Goal: Information Seeking & Learning: Learn about a topic

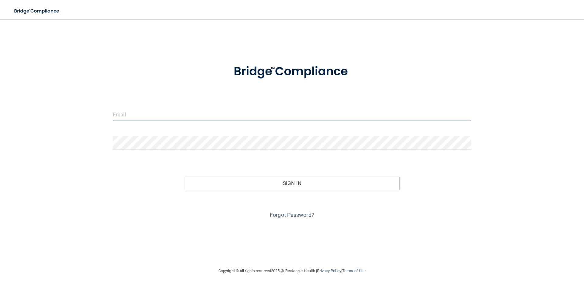
click at [136, 115] on input "email" at bounding box center [292, 115] width 358 height 14
type input "Jleann13@yahoo.com"
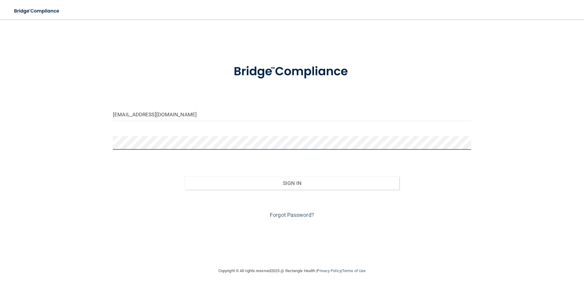
click at [185, 177] on button "Sign In" at bounding box center [292, 183] width 215 height 13
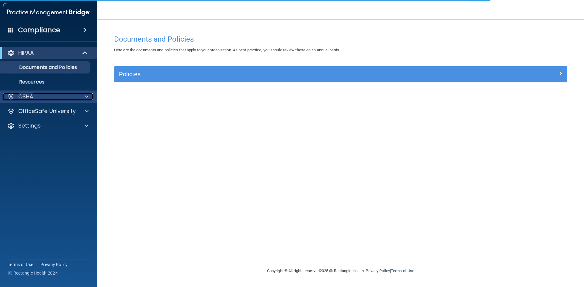
click at [59, 98] on div "OSHA" at bounding box center [40, 96] width 75 height 7
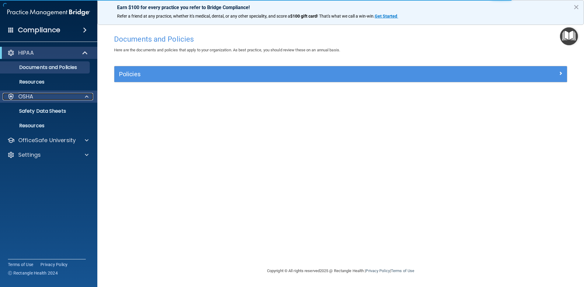
click at [59, 98] on div "OSHA" at bounding box center [40, 96] width 75 height 7
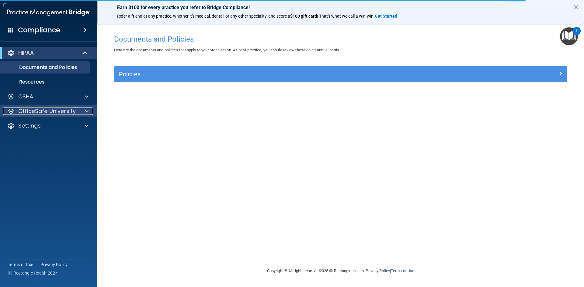
click at [59, 111] on p "OfficeSafe University" at bounding box center [46, 111] width 57 height 7
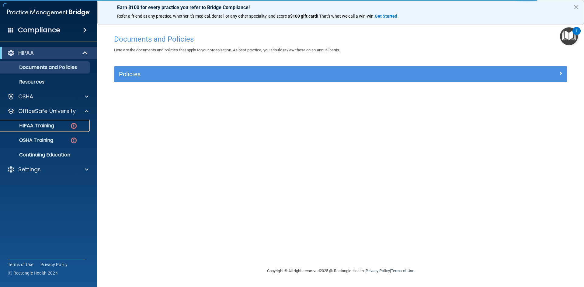
click at [58, 124] on div "HIPAA Training" at bounding box center [45, 126] width 83 height 6
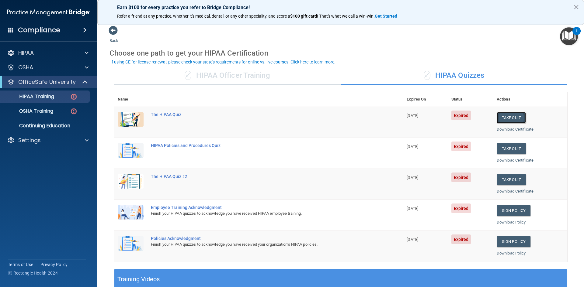
click at [502, 118] on button "Take Quiz" at bounding box center [510, 117] width 29 height 11
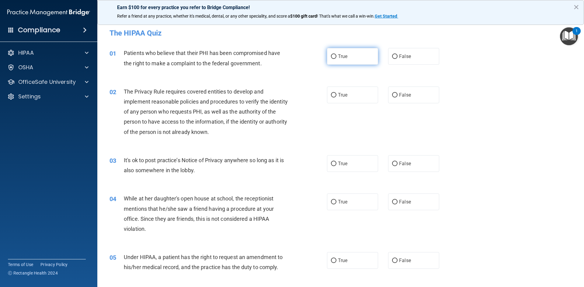
click at [350, 56] on label "True" at bounding box center [352, 56] width 51 height 17
click at [336, 56] on input "True" at bounding box center [333, 56] width 5 height 5
radio input "true"
click at [352, 95] on label "True" at bounding box center [352, 95] width 51 height 17
click at [336, 95] on input "True" at bounding box center [333, 95] width 5 height 5
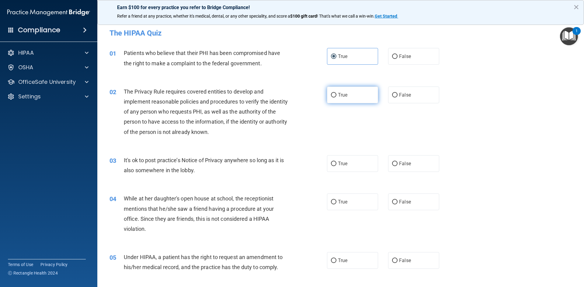
radio input "true"
click at [408, 163] on label "False" at bounding box center [413, 163] width 51 height 17
click at [397, 163] on input "False" at bounding box center [394, 164] width 5 height 5
radio input "true"
click at [405, 197] on label "False" at bounding box center [413, 202] width 51 height 17
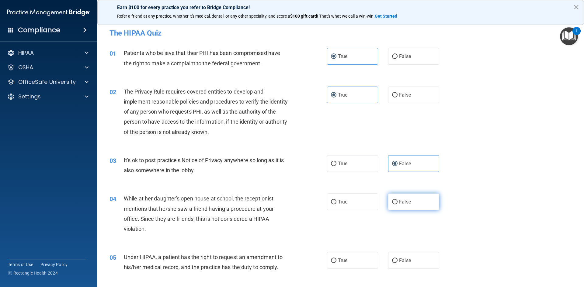
click at [397, 200] on input "False" at bounding box center [394, 202] width 5 height 5
radio input "true"
drag, startPoint x: 416, startPoint y: 265, endPoint x: 416, endPoint y: 260, distance: 4.6
click at [416, 264] on label "False" at bounding box center [413, 260] width 51 height 17
click at [397, 263] on input "False" at bounding box center [394, 261] width 5 height 5
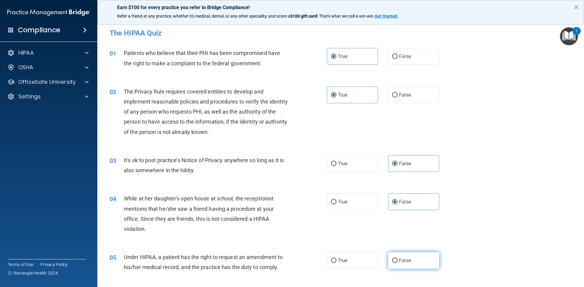
radio input "true"
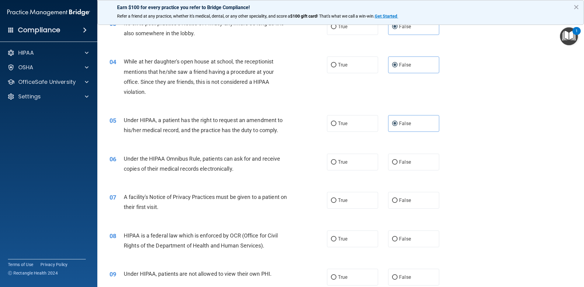
scroll to position [152, 0]
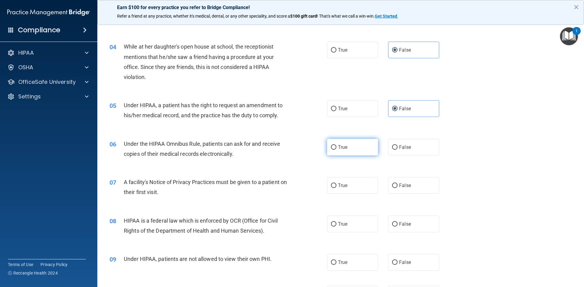
click at [352, 149] on label "True" at bounding box center [352, 147] width 51 height 17
click at [336, 149] on input "True" at bounding box center [333, 147] width 5 height 5
radio input "true"
click at [349, 184] on label "True" at bounding box center [352, 185] width 51 height 17
click at [336, 184] on input "True" at bounding box center [333, 186] width 5 height 5
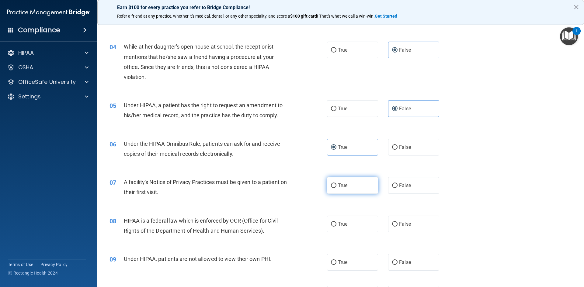
radio input "true"
click at [352, 225] on label "True" at bounding box center [352, 224] width 51 height 17
click at [336, 225] on input "True" at bounding box center [333, 224] width 5 height 5
radio input "true"
click at [409, 259] on label "False" at bounding box center [413, 262] width 51 height 17
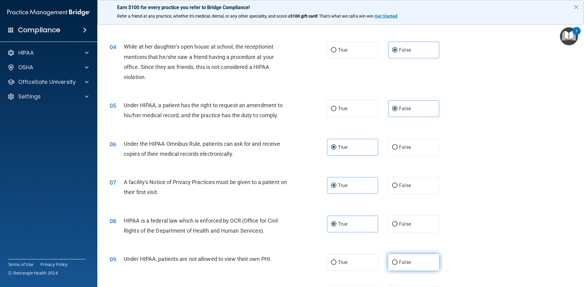
click at [397, 260] on input "False" at bounding box center [394, 262] width 5 height 5
radio input "true"
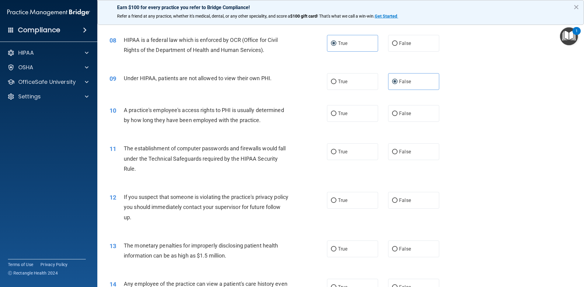
scroll to position [334, 0]
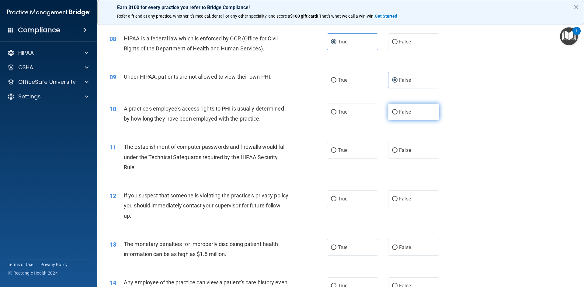
click at [413, 113] on label "False" at bounding box center [413, 112] width 51 height 17
click at [397, 113] on input "False" at bounding box center [394, 112] width 5 height 5
radio input "true"
click at [354, 154] on label "True" at bounding box center [352, 150] width 51 height 17
click at [336, 153] on input "True" at bounding box center [333, 150] width 5 height 5
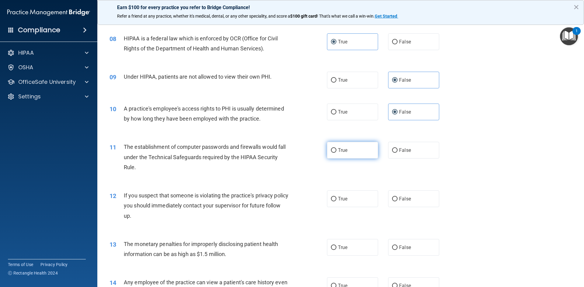
radio input "true"
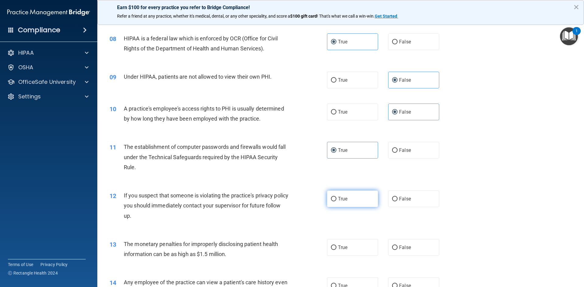
click at [343, 196] on span "True" at bounding box center [342, 199] width 9 height 6
click at [336, 197] on input "True" at bounding box center [333, 199] width 5 height 5
radio input "true"
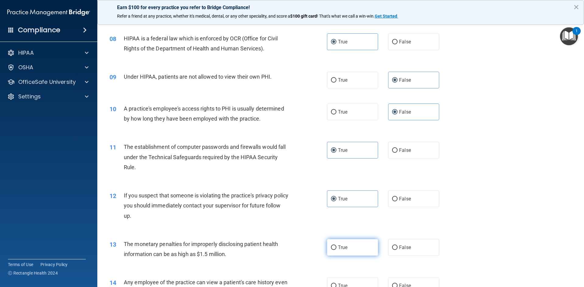
click at [350, 246] on label "True" at bounding box center [352, 247] width 51 height 17
click at [336, 246] on input "True" at bounding box center [333, 248] width 5 height 5
radio input "true"
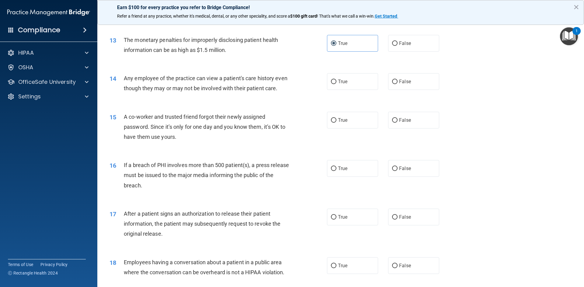
scroll to position [547, 0]
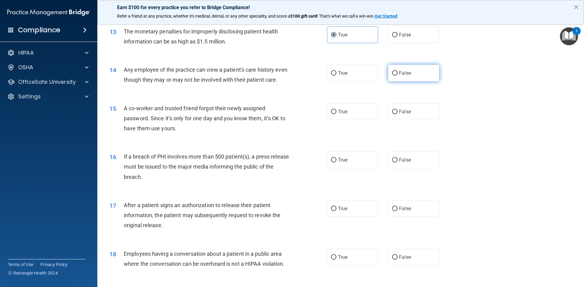
click at [412, 72] on label "False" at bounding box center [413, 73] width 51 height 17
click at [397, 72] on input "False" at bounding box center [394, 73] width 5 height 5
radio input "true"
click at [419, 114] on label "False" at bounding box center [413, 111] width 51 height 17
click at [397, 114] on input "False" at bounding box center [394, 112] width 5 height 5
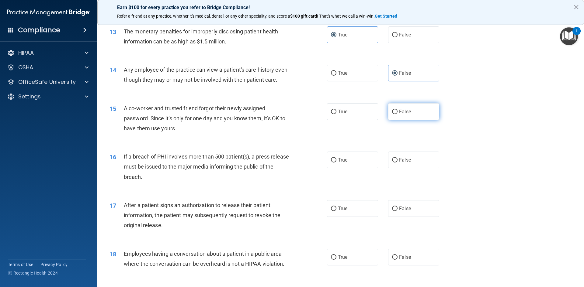
radio input "true"
click at [350, 168] on label "True" at bounding box center [352, 160] width 51 height 17
click at [336, 163] on input "True" at bounding box center [333, 160] width 5 height 5
radio input "true"
click at [349, 216] on label "True" at bounding box center [352, 208] width 51 height 17
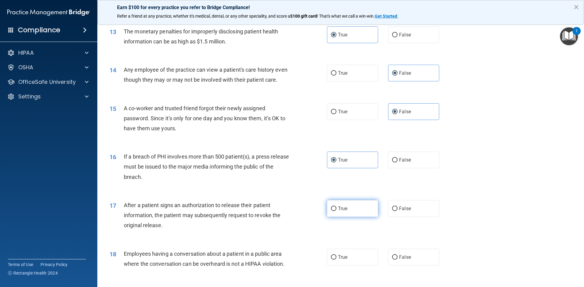
click at [336, 211] on input "True" at bounding box center [333, 209] width 5 height 5
radio input "true"
click at [405, 264] on label "False" at bounding box center [413, 257] width 51 height 17
click at [397, 260] on input "False" at bounding box center [394, 257] width 5 height 5
radio input "true"
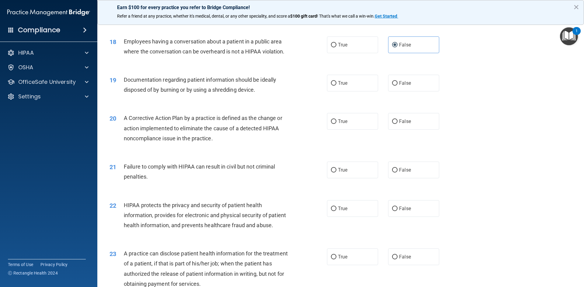
scroll to position [760, 0]
click at [344, 86] on span "True" at bounding box center [342, 83] width 9 height 6
click at [336, 85] on input "True" at bounding box center [333, 83] width 5 height 5
radio input "true"
click at [351, 126] on label "True" at bounding box center [352, 121] width 51 height 17
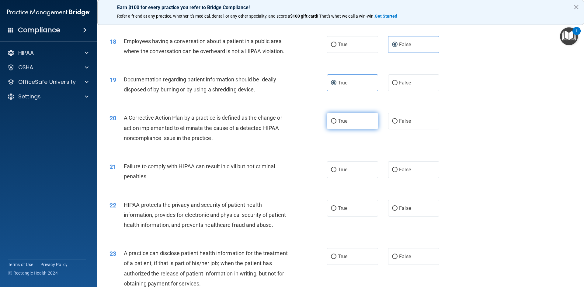
click at [336, 124] on input "True" at bounding box center [333, 121] width 5 height 5
radio input "true"
click at [413, 178] on label "False" at bounding box center [413, 169] width 51 height 17
click at [397, 172] on input "False" at bounding box center [394, 170] width 5 height 5
radio input "true"
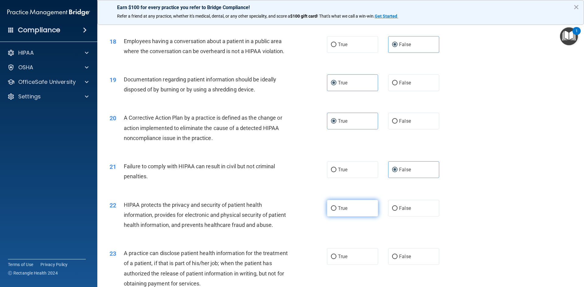
click at [350, 217] on label "True" at bounding box center [352, 208] width 51 height 17
click at [336, 211] on input "True" at bounding box center [333, 208] width 5 height 5
radio input "true"
click at [417, 265] on label "False" at bounding box center [413, 256] width 51 height 17
click at [397, 259] on input "False" at bounding box center [394, 257] width 5 height 5
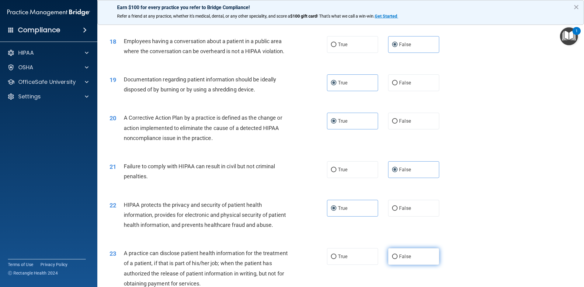
radio input "true"
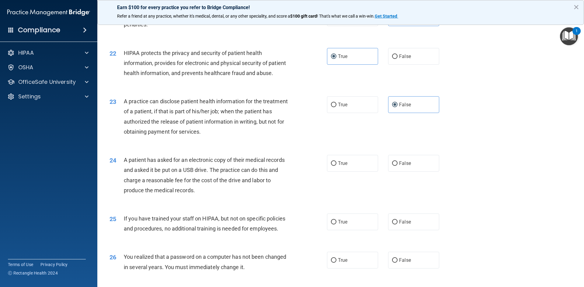
scroll to position [942, 0]
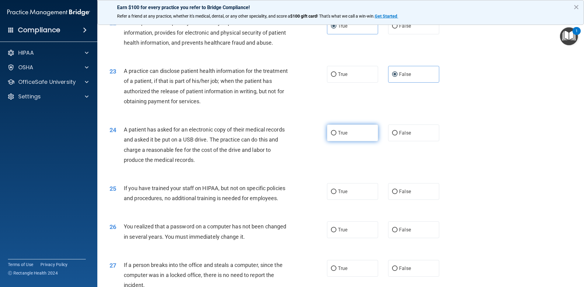
click at [349, 141] on label "True" at bounding box center [352, 133] width 51 height 17
click at [336, 136] on input "True" at bounding box center [333, 133] width 5 height 5
radio input "true"
click at [405, 200] on label "False" at bounding box center [413, 191] width 51 height 17
click at [397, 194] on input "False" at bounding box center [394, 192] width 5 height 5
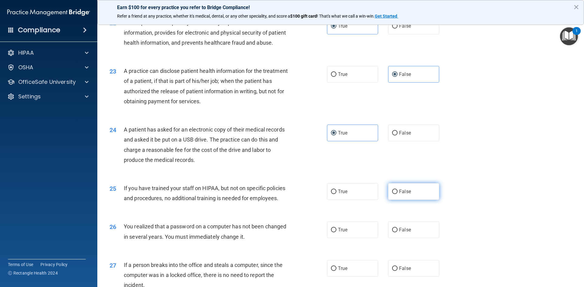
radio input "true"
drag, startPoint x: 343, startPoint y: 247, endPoint x: 349, endPoint y: 240, distance: 9.1
click at [343, 238] on label "True" at bounding box center [352, 230] width 51 height 17
click at [336, 233] on input "True" at bounding box center [333, 230] width 5 height 5
radio input "true"
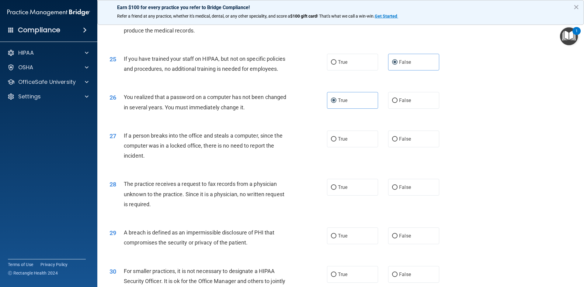
scroll to position [1151, 0]
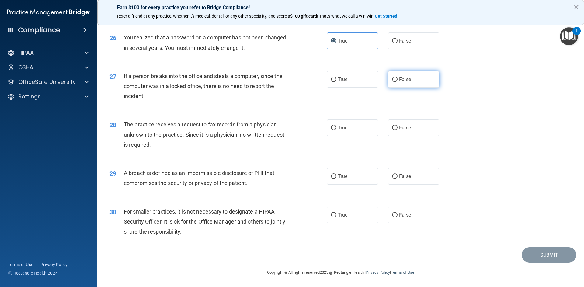
click at [410, 78] on label "False" at bounding box center [413, 79] width 51 height 17
click at [397, 78] on input "False" at bounding box center [394, 80] width 5 height 5
radio input "true"
click at [411, 132] on label "False" at bounding box center [413, 127] width 51 height 17
click at [397, 130] on input "False" at bounding box center [394, 128] width 5 height 5
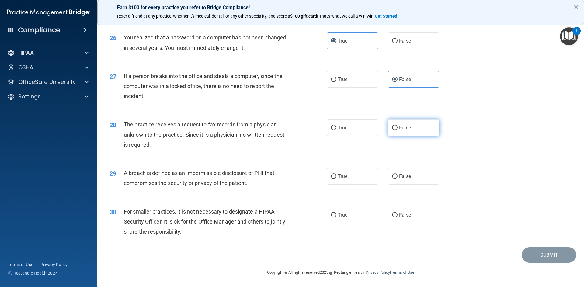
radio input "true"
click at [351, 173] on label "True" at bounding box center [352, 176] width 51 height 17
click at [336, 174] on input "True" at bounding box center [333, 176] width 5 height 5
radio input "true"
click at [414, 216] on label "False" at bounding box center [413, 215] width 51 height 17
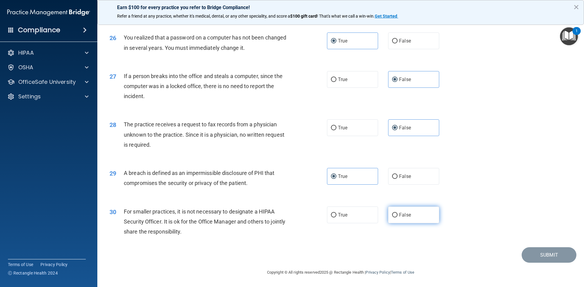
click at [397, 216] on input "False" at bounding box center [394, 215] width 5 height 5
radio input "true"
click at [547, 256] on button "Submit" at bounding box center [548, 255] width 55 height 16
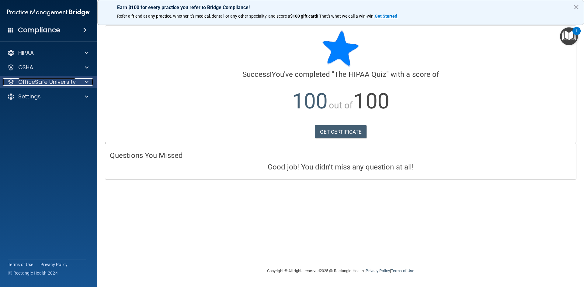
click at [86, 78] on span at bounding box center [87, 81] width 4 height 7
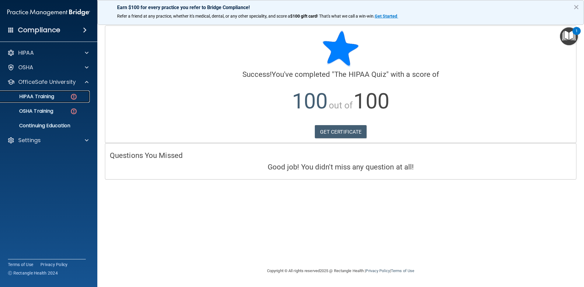
click at [57, 96] on div "HIPAA Training" at bounding box center [45, 97] width 83 height 6
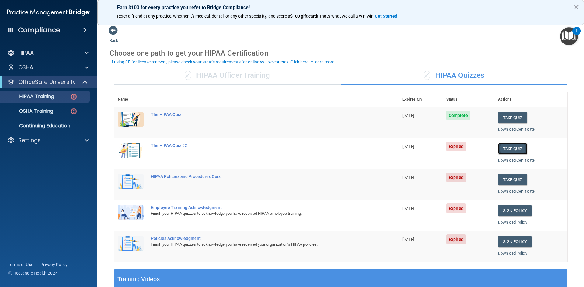
click at [511, 149] on button "Take Quiz" at bounding box center [512, 148] width 29 height 11
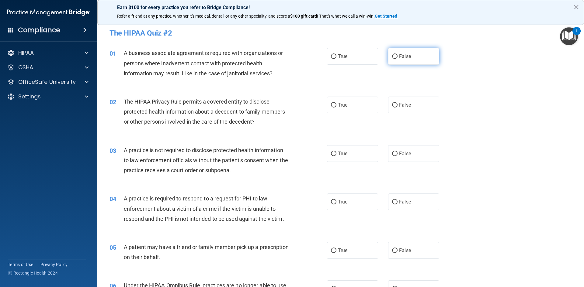
click at [394, 58] on input "False" at bounding box center [394, 56] width 5 height 5
radio input "true"
click at [351, 110] on label "True" at bounding box center [352, 105] width 51 height 17
click at [336, 108] on input "True" at bounding box center [333, 105] width 5 height 5
radio input "true"
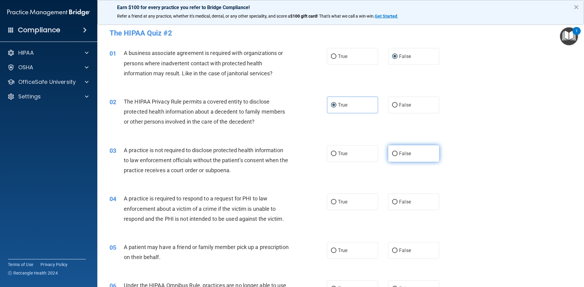
click at [413, 153] on label "False" at bounding box center [413, 153] width 51 height 17
click at [397, 153] on input "False" at bounding box center [394, 154] width 5 height 5
radio input "true"
click at [352, 198] on label "True" at bounding box center [352, 202] width 51 height 17
click at [336, 200] on input "True" at bounding box center [333, 202] width 5 height 5
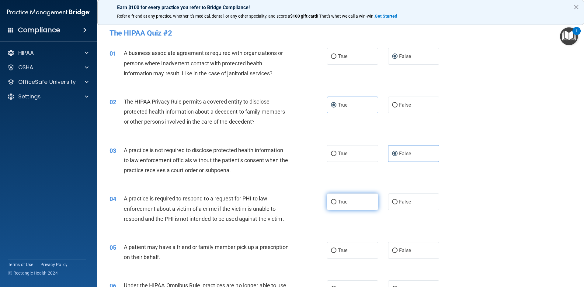
radio input "true"
click at [354, 252] on label "True" at bounding box center [352, 250] width 51 height 17
click at [336, 252] on input "True" at bounding box center [333, 251] width 5 height 5
radio input "true"
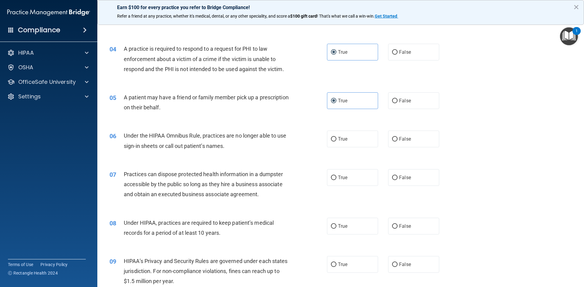
scroll to position [152, 0]
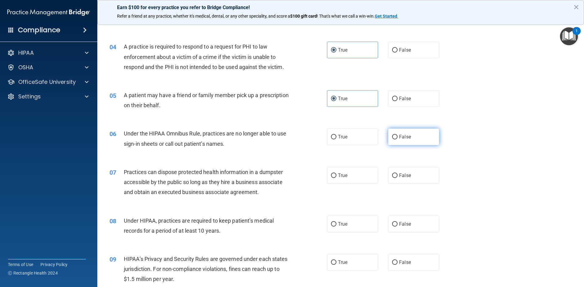
click at [404, 136] on span "False" at bounding box center [405, 137] width 12 height 6
click at [397, 136] on input "False" at bounding box center [394, 137] width 5 height 5
radio input "true"
click at [415, 174] on label "False" at bounding box center [413, 175] width 51 height 17
click at [397, 174] on input "False" at bounding box center [394, 176] width 5 height 5
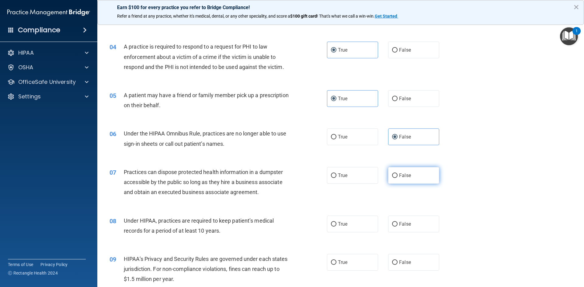
radio input "true"
click at [416, 226] on label "False" at bounding box center [413, 224] width 51 height 17
click at [397, 226] on input "False" at bounding box center [394, 224] width 5 height 5
radio input "true"
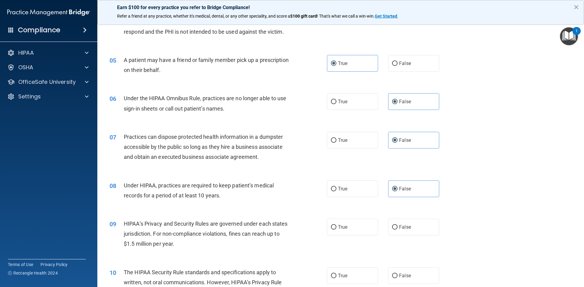
scroll to position [243, 0]
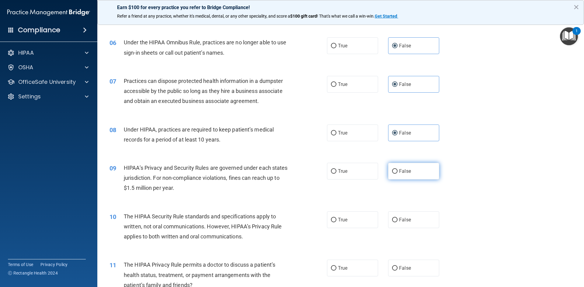
click at [406, 170] on span "False" at bounding box center [405, 171] width 12 height 6
click at [397, 170] on input "False" at bounding box center [394, 171] width 5 height 5
radio input "true"
click at [354, 224] on label "True" at bounding box center [352, 220] width 51 height 17
click at [336, 222] on input "True" at bounding box center [333, 220] width 5 height 5
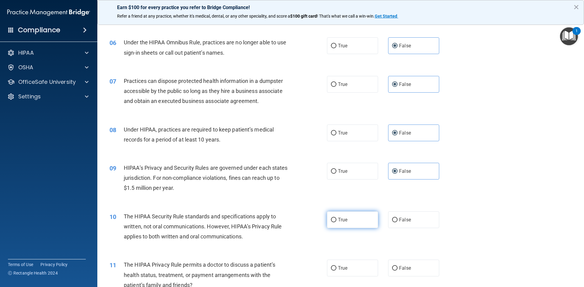
radio input "true"
click at [350, 265] on label "True" at bounding box center [352, 268] width 51 height 17
click at [336, 266] on input "True" at bounding box center [333, 268] width 5 height 5
radio input "true"
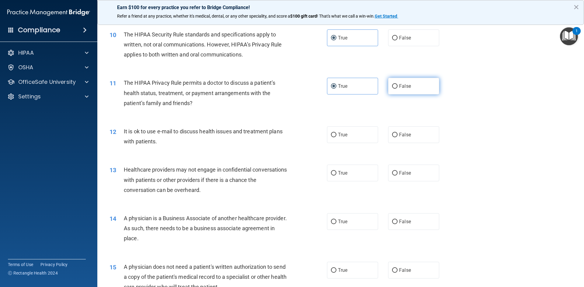
scroll to position [426, 0]
click at [367, 139] on label "True" at bounding box center [352, 134] width 51 height 17
click at [336, 137] on input "True" at bounding box center [333, 135] width 5 height 5
radio input "true"
click at [402, 170] on span "False" at bounding box center [405, 173] width 12 height 6
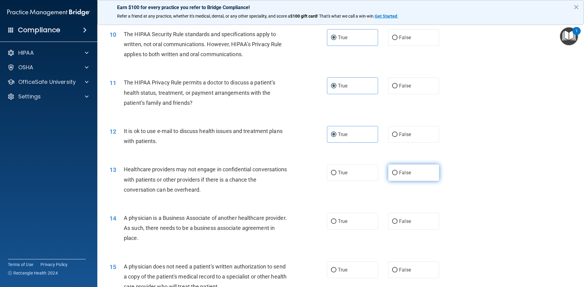
click at [397, 171] on input "False" at bounding box center [394, 173] width 5 height 5
radio input "true"
click at [413, 227] on label "False" at bounding box center [413, 221] width 51 height 17
click at [397, 224] on input "False" at bounding box center [394, 221] width 5 height 5
radio input "true"
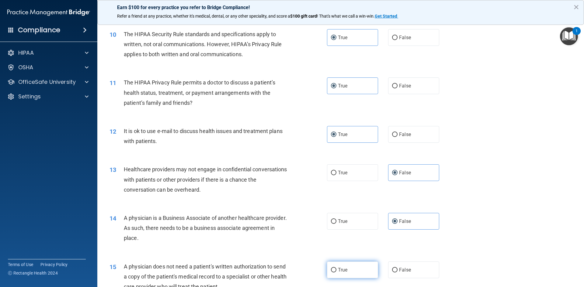
click at [355, 270] on label "True" at bounding box center [352, 270] width 51 height 17
click at [336, 270] on input "True" at bounding box center [333, 270] width 5 height 5
radio input "true"
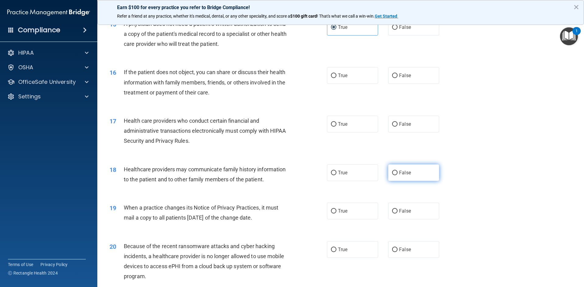
scroll to position [669, 0]
click at [349, 68] on label "True" at bounding box center [352, 75] width 51 height 17
click at [336, 73] on input "True" at bounding box center [333, 75] width 5 height 5
radio input "true"
click at [358, 120] on label "True" at bounding box center [352, 124] width 51 height 17
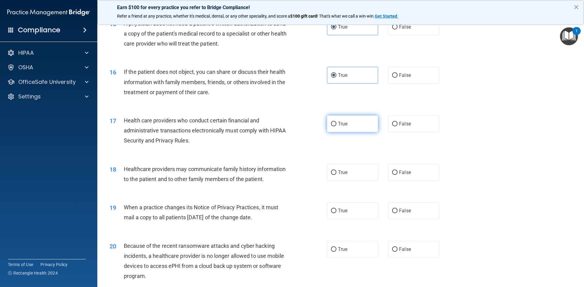
click at [336, 122] on input "True" at bounding box center [333, 124] width 5 height 5
radio input "true"
click at [408, 171] on label "False" at bounding box center [413, 172] width 51 height 17
click at [397, 171] on input "False" at bounding box center [394, 173] width 5 height 5
radio input "true"
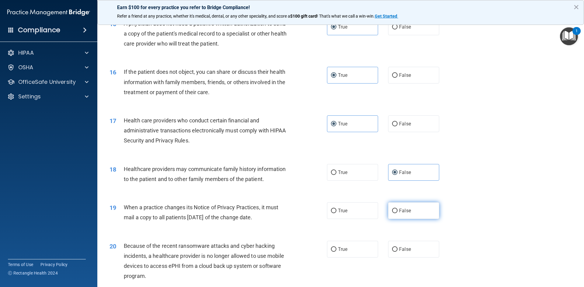
click at [410, 216] on label "False" at bounding box center [413, 210] width 51 height 17
click at [397, 213] on input "False" at bounding box center [394, 211] width 5 height 5
radio input "true"
click at [418, 245] on label "False" at bounding box center [413, 249] width 51 height 17
click at [397, 247] on input "False" at bounding box center [394, 249] width 5 height 5
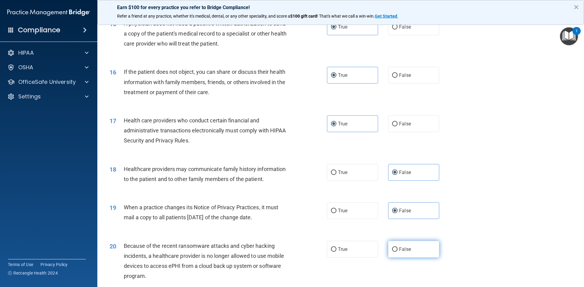
radio input "true"
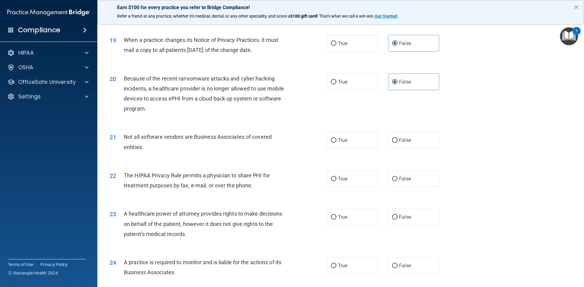
scroll to position [851, 0]
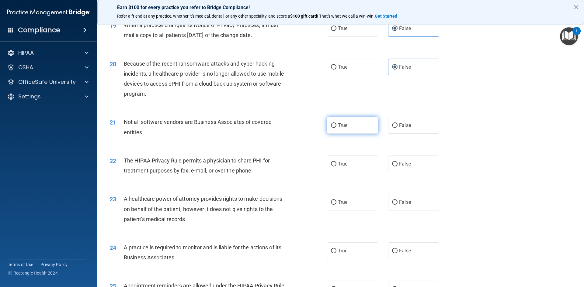
click at [360, 130] on label "True" at bounding box center [352, 125] width 51 height 17
click at [336, 128] on input "True" at bounding box center [333, 125] width 5 height 5
radio input "true"
click at [353, 161] on label "True" at bounding box center [352, 164] width 51 height 17
click at [336, 162] on input "True" at bounding box center [333, 164] width 5 height 5
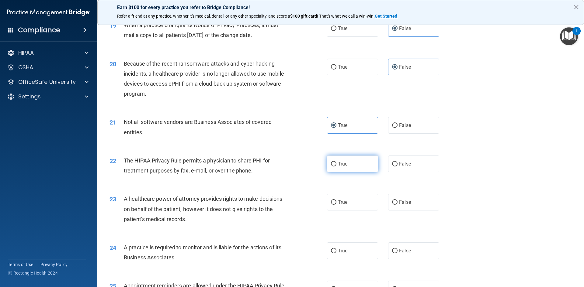
radio input "true"
click at [406, 201] on span "False" at bounding box center [405, 202] width 12 height 6
click at [397, 201] on input "False" at bounding box center [394, 202] width 5 height 5
radio input "true"
click at [410, 240] on div "24 A practice is required to monitor and is liable for the actions of its Busin…" at bounding box center [340, 254] width 471 height 38
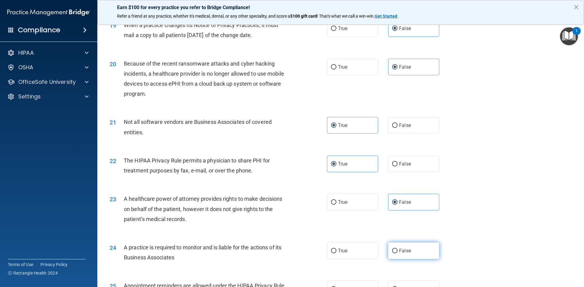
click at [411, 243] on label "False" at bounding box center [413, 251] width 51 height 17
click at [397, 249] on input "False" at bounding box center [394, 251] width 5 height 5
radio input "true"
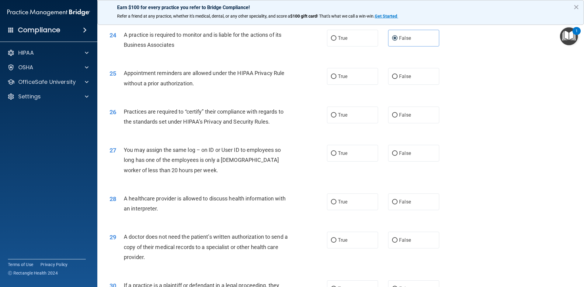
scroll to position [1094, 0]
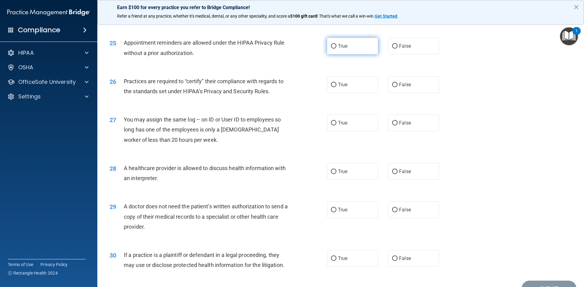
click at [358, 42] on label "True" at bounding box center [352, 46] width 51 height 17
click at [336, 44] on input "True" at bounding box center [333, 46] width 5 height 5
radio input "true"
click at [408, 87] on label "False" at bounding box center [413, 84] width 51 height 17
click at [397, 87] on input "False" at bounding box center [394, 85] width 5 height 5
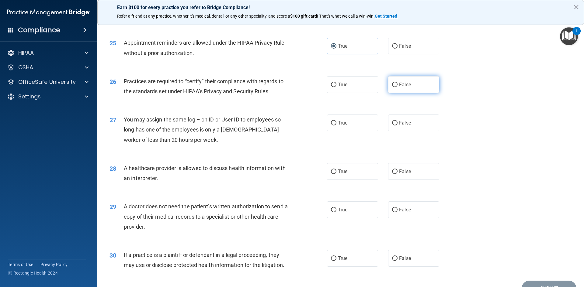
radio input "true"
click at [423, 122] on label "False" at bounding box center [413, 123] width 51 height 17
click at [397, 122] on input "False" at bounding box center [394, 123] width 5 height 5
radio input "true"
click at [360, 176] on label "True" at bounding box center [352, 171] width 51 height 17
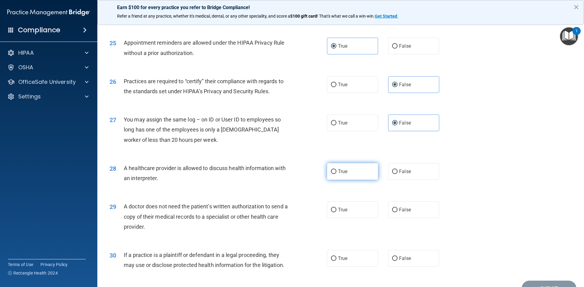
click at [336, 174] on input "True" at bounding box center [333, 172] width 5 height 5
radio input "true"
click at [354, 209] on label "True" at bounding box center [352, 210] width 51 height 17
click at [336, 209] on input "True" at bounding box center [333, 210] width 5 height 5
radio input "true"
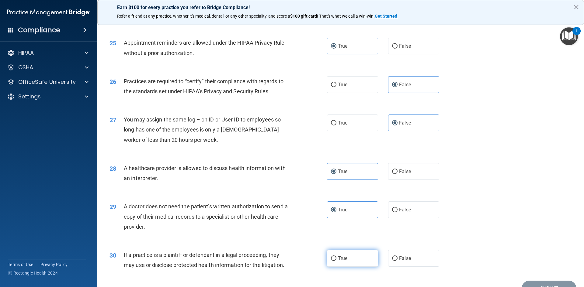
click at [353, 257] on label "True" at bounding box center [352, 258] width 51 height 17
click at [336, 257] on input "True" at bounding box center [333, 259] width 5 height 5
radio input "true"
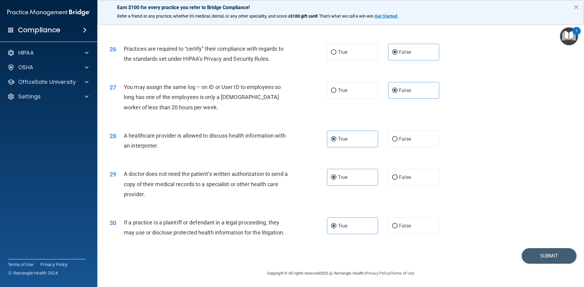
scroll to position [1128, 0]
click at [551, 256] on button "Submit" at bounding box center [548, 255] width 55 height 16
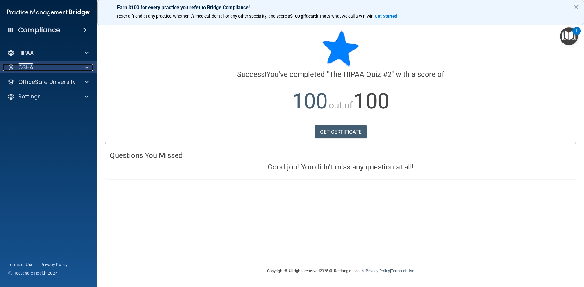
click at [76, 70] on div "OSHA" at bounding box center [40, 67] width 75 height 7
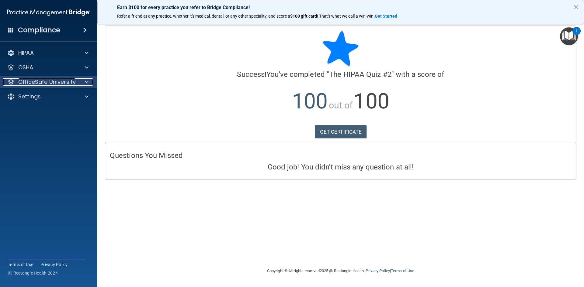
click at [84, 85] on div at bounding box center [85, 81] width 15 height 7
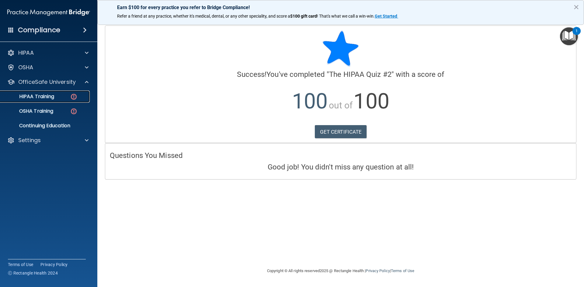
click at [53, 98] on p "HIPAA Training" at bounding box center [29, 97] width 50 height 6
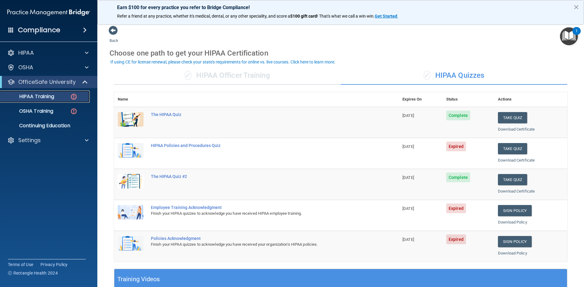
scroll to position [30, 0]
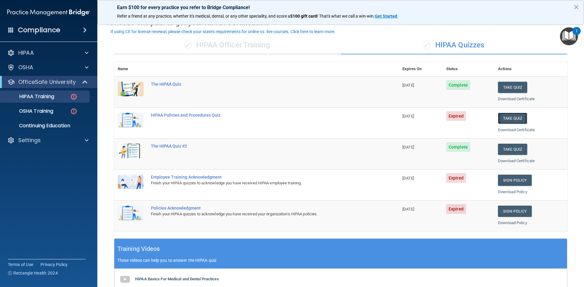
click at [508, 117] on button "Take Quiz" at bounding box center [512, 118] width 29 height 11
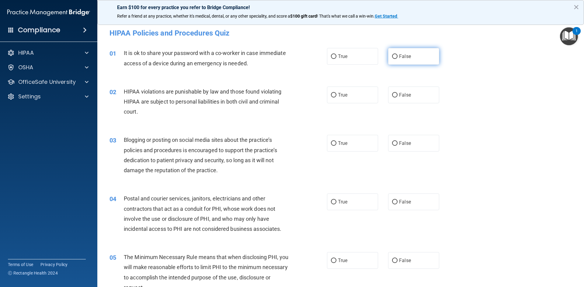
click at [414, 58] on label "False" at bounding box center [413, 56] width 51 height 17
click at [397, 58] on input "False" at bounding box center [394, 56] width 5 height 5
radio input "true"
click at [349, 98] on label "True" at bounding box center [352, 95] width 51 height 17
click at [336, 98] on input "True" at bounding box center [333, 95] width 5 height 5
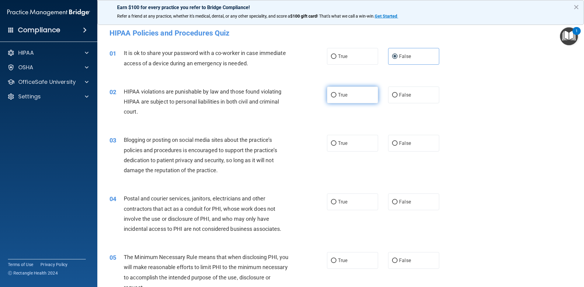
radio input "true"
click at [403, 140] on label "False" at bounding box center [413, 143] width 51 height 17
click at [397, 141] on input "False" at bounding box center [394, 143] width 5 height 5
radio input "true"
click at [345, 198] on label "True" at bounding box center [352, 202] width 51 height 17
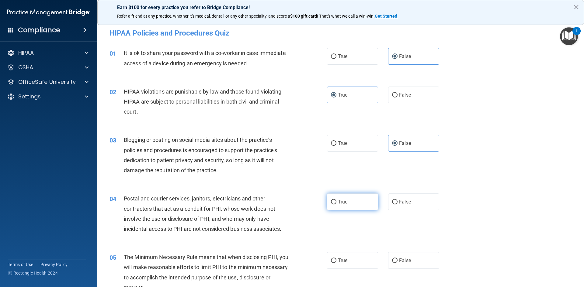
click at [336, 200] on input "True" at bounding box center [333, 202] width 5 height 5
radio input "true"
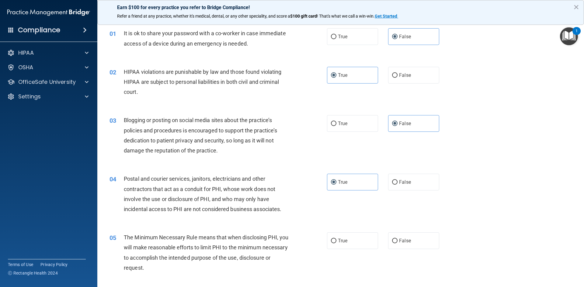
scroll to position [30, 0]
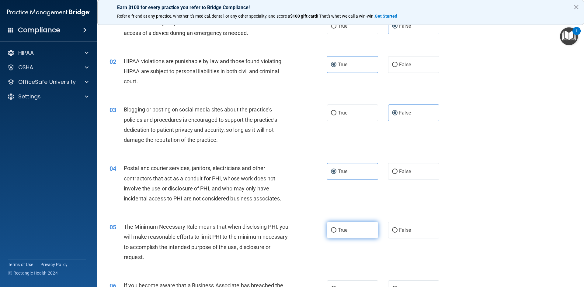
click at [351, 228] on label "True" at bounding box center [352, 230] width 51 height 17
click at [336, 228] on input "True" at bounding box center [333, 230] width 5 height 5
radio input "true"
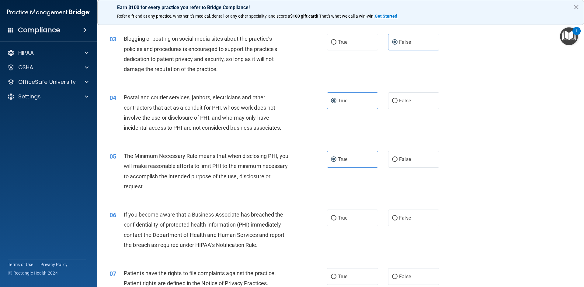
scroll to position [122, 0]
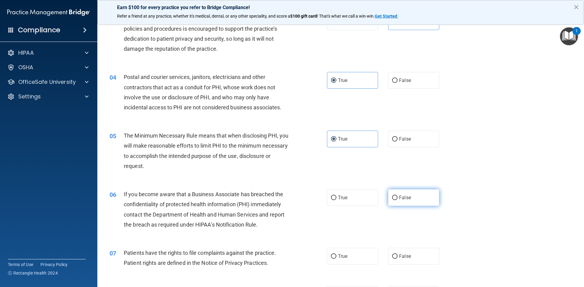
click at [403, 204] on label "False" at bounding box center [413, 197] width 51 height 17
click at [397, 200] on input "False" at bounding box center [394, 198] width 5 height 5
radio input "true"
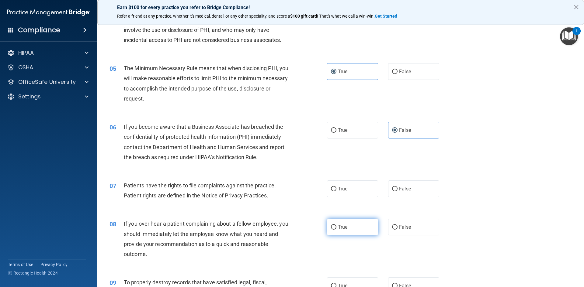
scroll to position [243, 0]
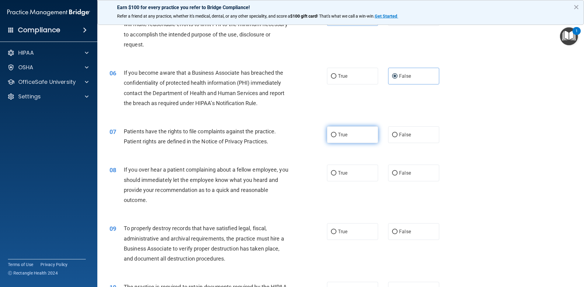
click at [345, 139] on label "True" at bounding box center [352, 134] width 51 height 17
click at [336, 137] on input "True" at bounding box center [333, 135] width 5 height 5
radio input "true"
click at [404, 176] on label "False" at bounding box center [413, 173] width 51 height 17
click at [397, 176] on input "False" at bounding box center [394, 173] width 5 height 5
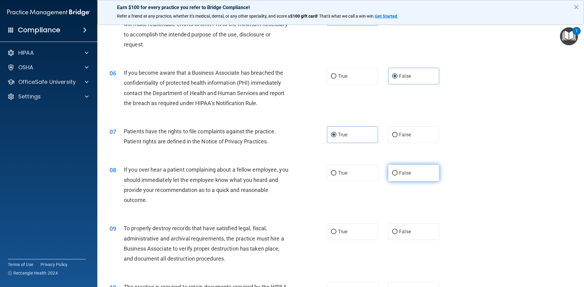
radio input "true"
click at [410, 230] on label "False" at bounding box center [413, 231] width 51 height 17
click at [397, 230] on input "False" at bounding box center [394, 232] width 5 height 5
radio input "true"
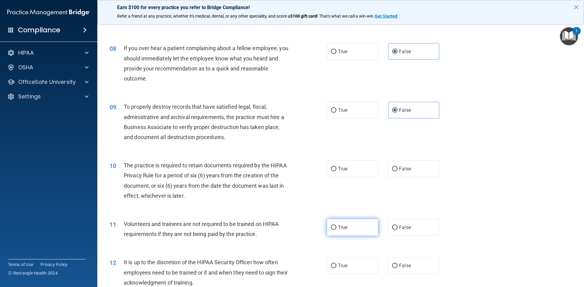
click at [354, 231] on label "True" at bounding box center [352, 227] width 51 height 17
click at [336, 230] on input "True" at bounding box center [333, 228] width 5 height 5
radio input "true"
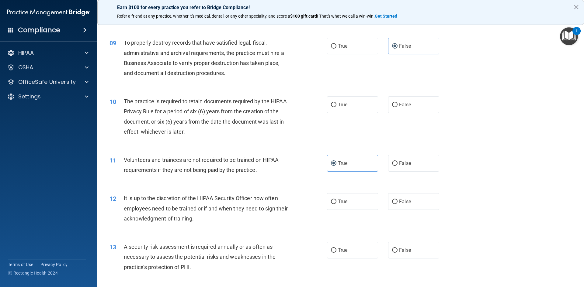
scroll to position [395, 0]
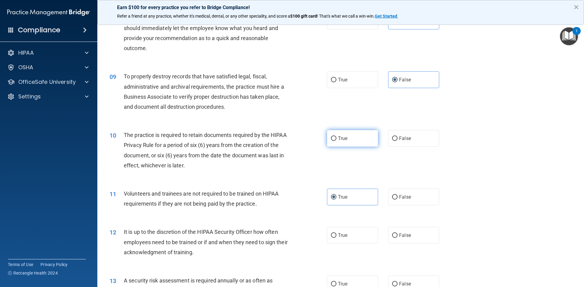
click at [354, 141] on label "True" at bounding box center [352, 138] width 51 height 17
click at [336, 141] on input "True" at bounding box center [333, 138] width 5 height 5
radio input "true"
click at [411, 199] on label "False" at bounding box center [413, 197] width 51 height 17
click at [397, 199] on input "False" at bounding box center [394, 197] width 5 height 5
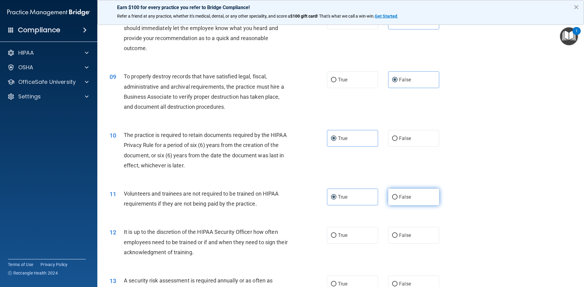
radio input "true"
radio input "false"
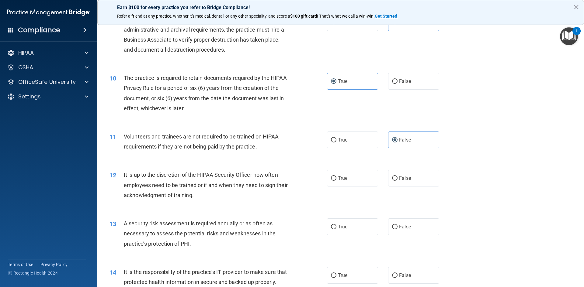
scroll to position [517, 0]
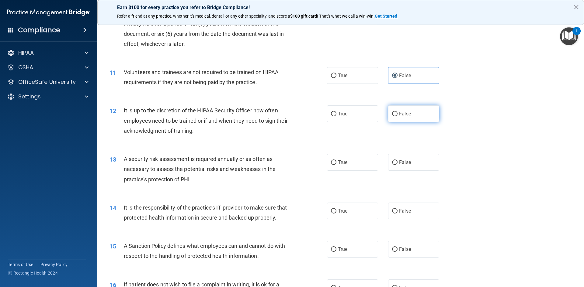
click at [406, 117] on label "False" at bounding box center [413, 113] width 51 height 17
click at [397, 116] on input "False" at bounding box center [394, 114] width 5 height 5
radio input "true"
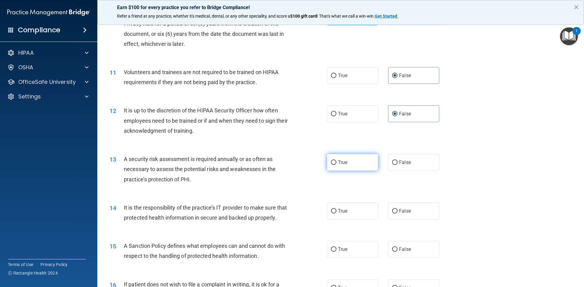
click at [350, 162] on label "True" at bounding box center [352, 162] width 51 height 17
click at [336, 162] on input "True" at bounding box center [333, 162] width 5 height 5
radio input "true"
click at [417, 210] on label "False" at bounding box center [413, 211] width 51 height 17
click at [397, 210] on input "False" at bounding box center [394, 211] width 5 height 5
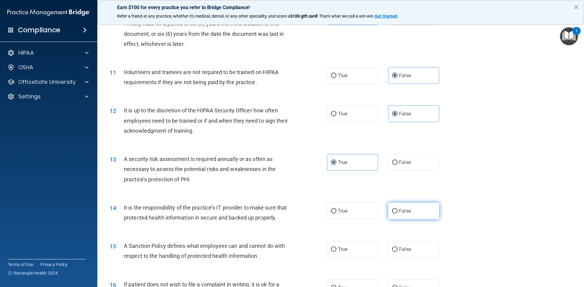
radio input "true"
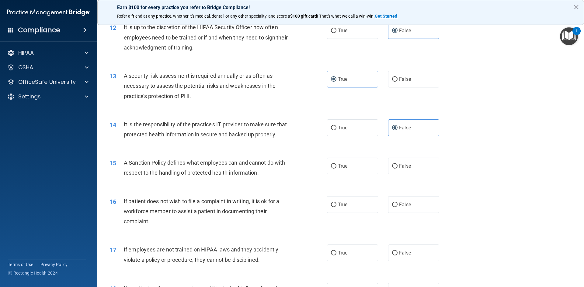
scroll to position [608, 0]
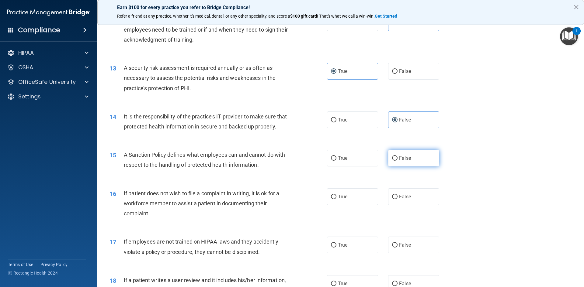
click at [406, 164] on label "False" at bounding box center [413, 158] width 51 height 17
click at [397, 161] on input "False" at bounding box center [394, 158] width 5 height 5
radio input "true"
click at [352, 205] on label "True" at bounding box center [352, 196] width 51 height 17
click at [336, 199] on input "True" at bounding box center [333, 197] width 5 height 5
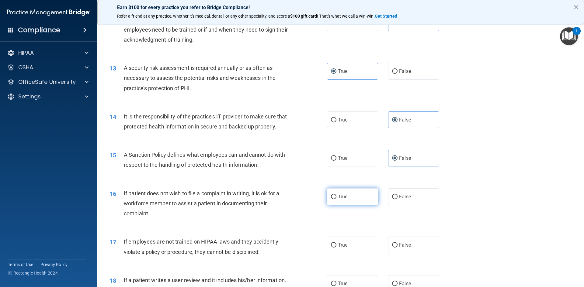
radio input "true"
click at [412, 254] on label "False" at bounding box center [413, 245] width 51 height 17
click at [397, 248] on input "False" at bounding box center [394, 245] width 5 height 5
radio input "true"
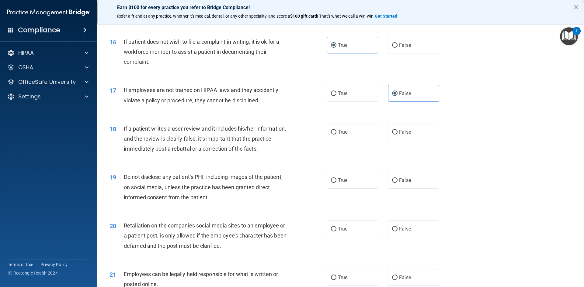
scroll to position [760, 0]
click at [414, 140] on label "False" at bounding box center [413, 131] width 51 height 17
click at [397, 134] on input "False" at bounding box center [394, 132] width 5 height 5
radio input "true"
click at [347, 188] on label "True" at bounding box center [352, 180] width 51 height 17
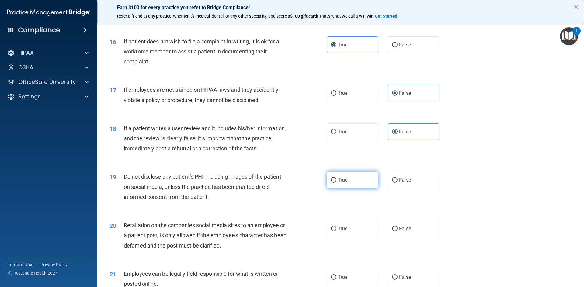
click at [336, 183] on input "True" at bounding box center [333, 180] width 5 height 5
radio input "true"
click at [419, 237] on label "False" at bounding box center [413, 228] width 51 height 17
click at [397, 231] on input "False" at bounding box center [394, 229] width 5 height 5
radio input "true"
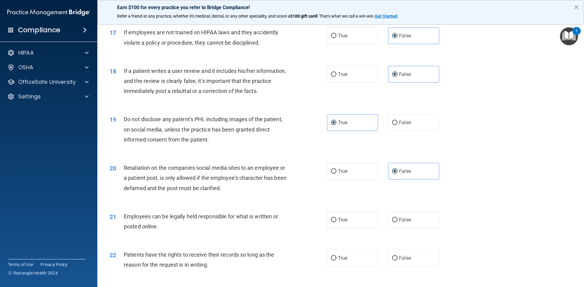
scroll to position [821, 0]
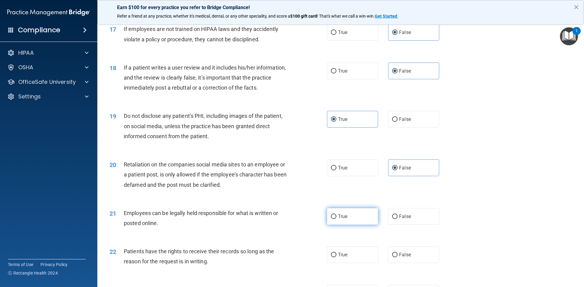
click at [354, 225] on label "True" at bounding box center [352, 216] width 51 height 17
click at [336, 219] on input "True" at bounding box center [333, 217] width 5 height 5
radio input "true"
click at [404, 258] on span "False" at bounding box center [405, 255] width 12 height 6
click at [397, 257] on input "False" at bounding box center [394, 255] width 5 height 5
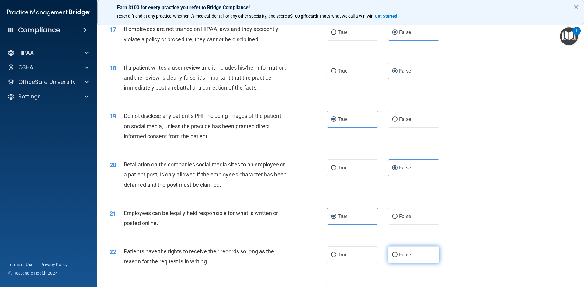
radio input "true"
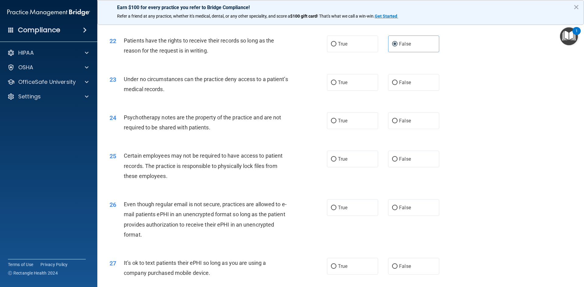
scroll to position [1033, 0]
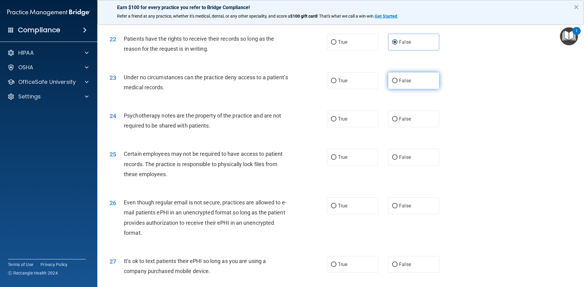
click at [412, 89] on label "False" at bounding box center [413, 80] width 51 height 17
click at [397, 83] on input "False" at bounding box center [394, 81] width 5 height 5
radio input "true"
click at [339, 127] on label "True" at bounding box center [352, 119] width 51 height 17
click at [336, 122] on input "True" at bounding box center [333, 119] width 5 height 5
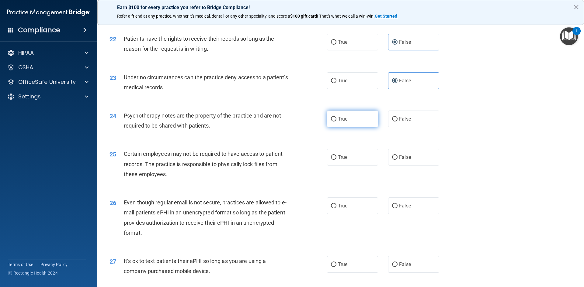
radio input "true"
click at [344, 164] on label "True" at bounding box center [352, 157] width 51 height 17
click at [336, 160] on input "True" at bounding box center [333, 157] width 5 height 5
radio input "true"
click at [352, 213] on label "True" at bounding box center [352, 206] width 51 height 17
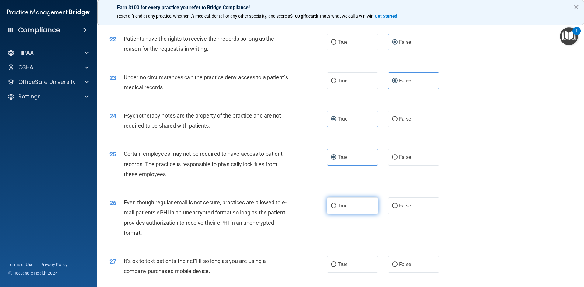
click at [336, 209] on input "True" at bounding box center [333, 206] width 5 height 5
radio input "true"
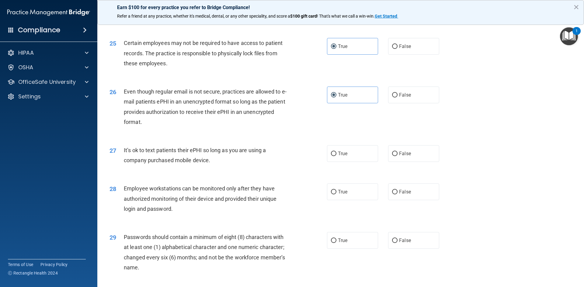
scroll to position [1155, 0]
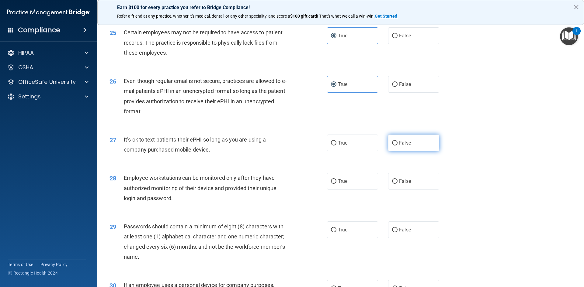
click at [403, 151] on label "False" at bounding box center [413, 143] width 51 height 17
click at [397, 146] on input "False" at bounding box center [394, 143] width 5 height 5
radio input "true"
click at [404, 184] on span "False" at bounding box center [405, 181] width 12 height 6
click at [397, 184] on input "False" at bounding box center [394, 181] width 5 height 5
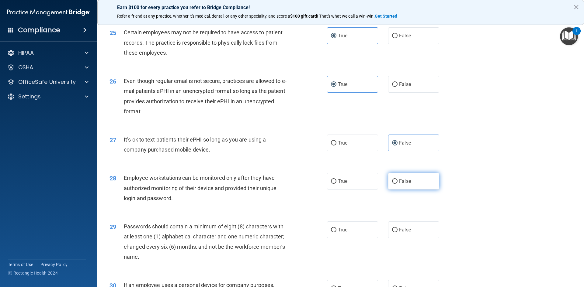
radio input "true"
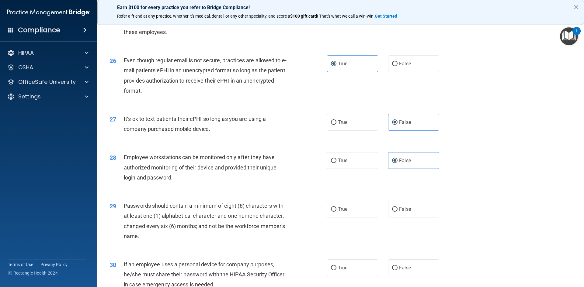
scroll to position [1216, 0]
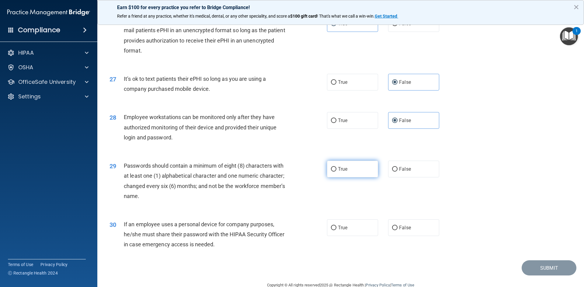
click at [344, 178] on label "True" at bounding box center [352, 169] width 51 height 17
click at [336, 172] on input "True" at bounding box center [333, 169] width 5 height 5
radio input "true"
click at [410, 236] on label "False" at bounding box center [413, 227] width 51 height 17
click at [397, 230] on input "False" at bounding box center [394, 228] width 5 height 5
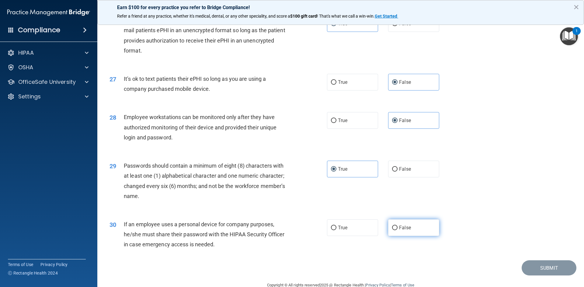
radio input "true"
click at [561, 276] on button "Submit" at bounding box center [548, 268] width 55 height 16
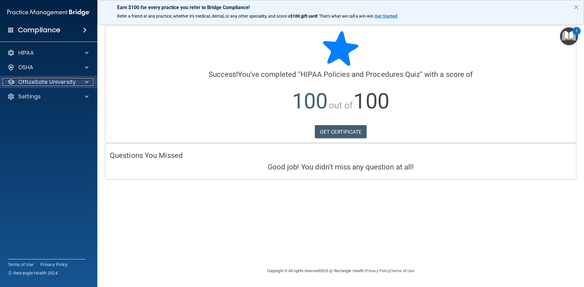
click at [81, 82] on div at bounding box center [85, 81] width 15 height 7
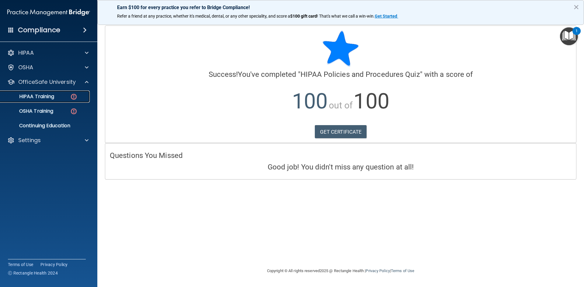
click at [63, 95] on div "HIPAA Training" at bounding box center [45, 97] width 83 height 6
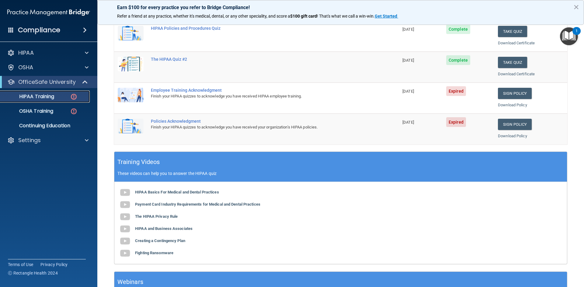
scroll to position [49, 0]
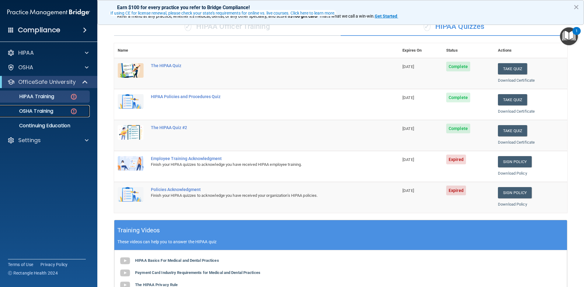
click at [62, 113] on div "OSHA Training" at bounding box center [45, 111] width 83 height 6
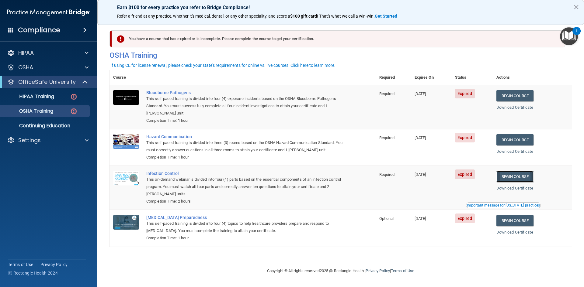
click at [522, 180] on link "Begin Course" at bounding box center [514, 176] width 37 height 11
click at [47, 97] on p "HIPAA Training" at bounding box center [29, 97] width 50 height 6
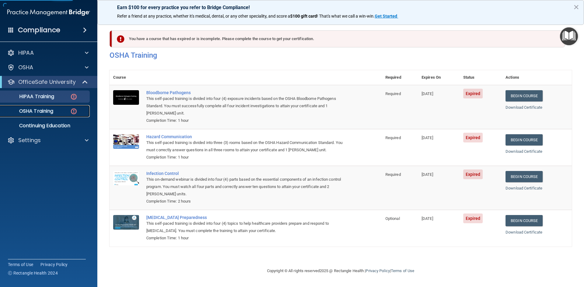
click at [49, 108] on p "OSHA Training" at bounding box center [28, 111] width 49 height 6
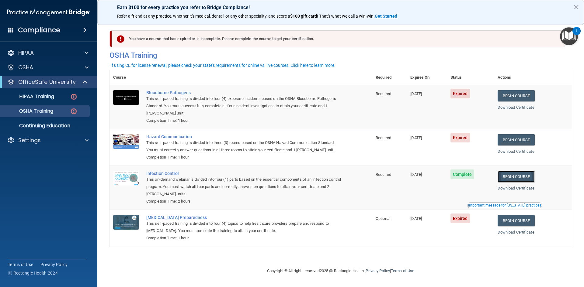
click at [514, 179] on link "Begin Course" at bounding box center [515, 176] width 37 height 11
click at [51, 101] on link "HIPAA Training" at bounding box center [42, 97] width 96 height 12
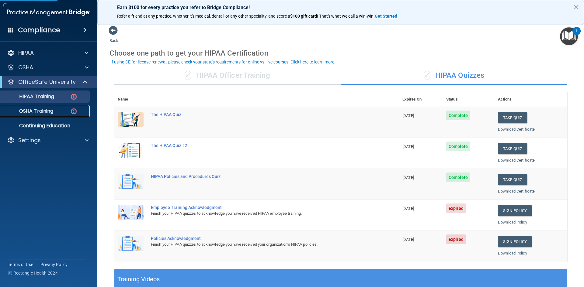
click at [53, 110] on p "OSHA Training" at bounding box center [28, 111] width 49 height 6
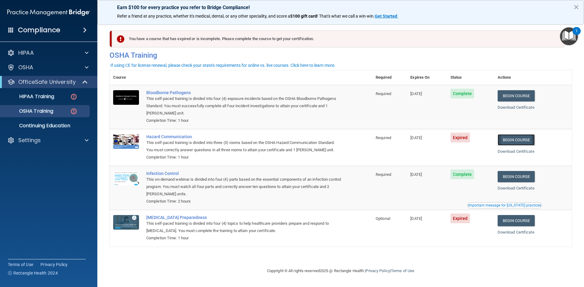
click at [524, 142] on link "Begin Course" at bounding box center [515, 139] width 37 height 11
click at [56, 123] on p "Continuing Education" at bounding box center [45, 126] width 83 height 6
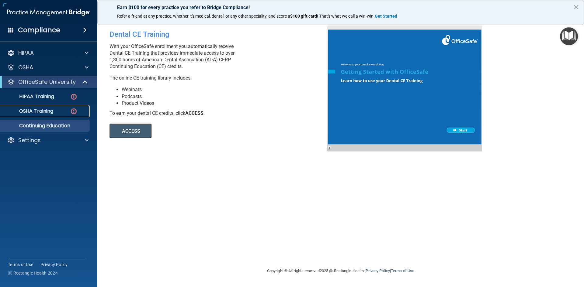
click at [55, 109] on div "OSHA Training" at bounding box center [45, 111] width 83 height 6
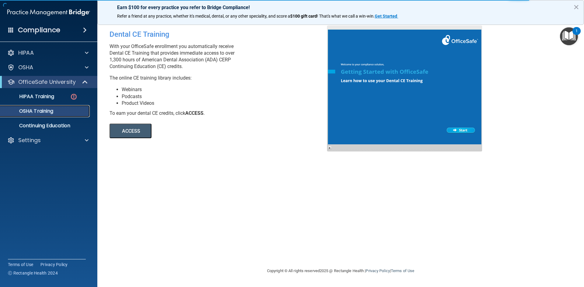
click at [56, 111] on div "OSHA Training" at bounding box center [45, 111] width 83 height 6
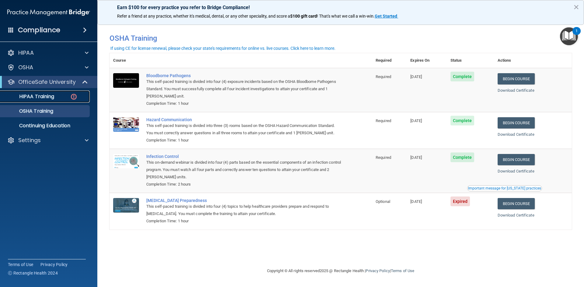
click at [61, 95] on div "HIPAA Training" at bounding box center [45, 97] width 83 height 6
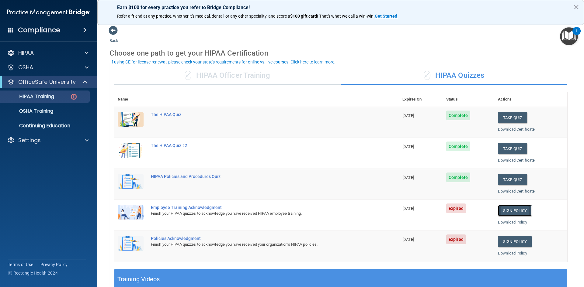
click at [506, 213] on link "Sign Policy" at bounding box center [515, 210] width 34 height 11
click at [46, 108] on p "OSHA Training" at bounding box center [28, 111] width 49 height 6
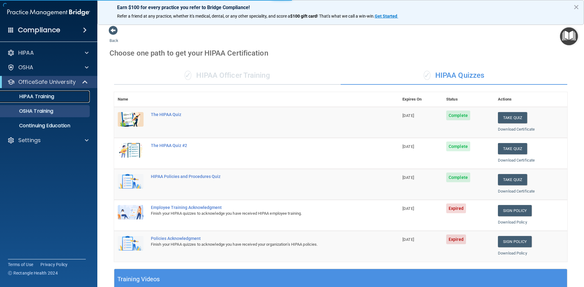
click at [47, 98] on p "HIPAA Training" at bounding box center [29, 97] width 50 height 6
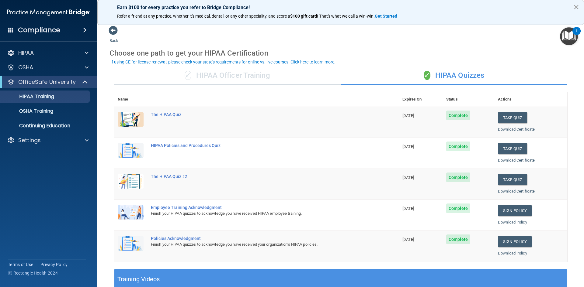
click at [576, 5] on button "×" at bounding box center [576, 7] width 6 height 10
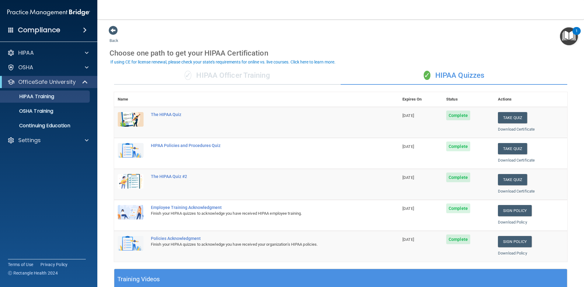
click at [54, 28] on h4 "Compliance" at bounding box center [39, 30] width 42 height 9
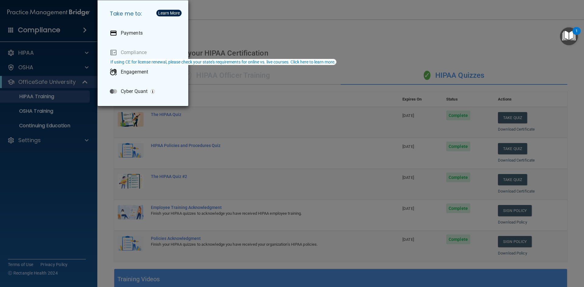
click at [353, 44] on div "Take me to: Payments Compliance Engagement Cyber Quant" at bounding box center [292, 143] width 584 height 287
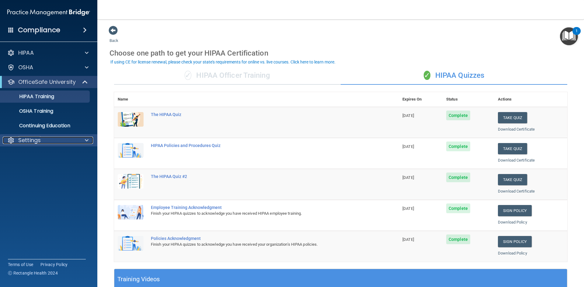
click at [85, 140] on span at bounding box center [87, 140] width 4 height 7
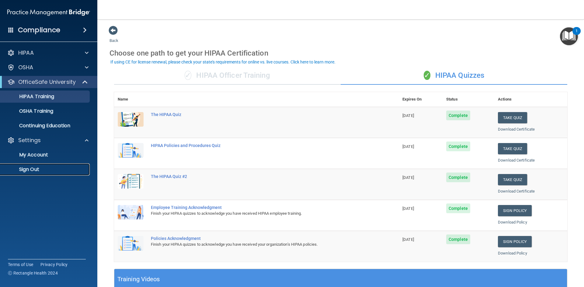
click at [29, 171] on p "Sign Out" at bounding box center [45, 170] width 83 height 6
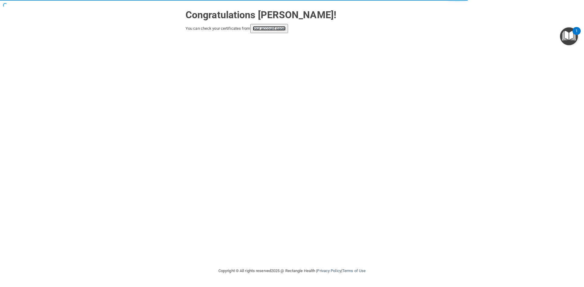
click at [272, 29] on link "your account page!" at bounding box center [269, 28] width 33 height 5
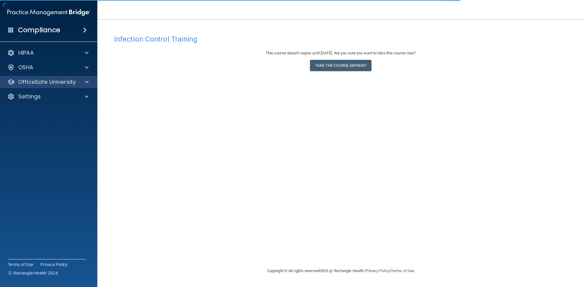
click at [57, 78] on div "OfficeSafe University" at bounding box center [49, 82] width 98 height 12
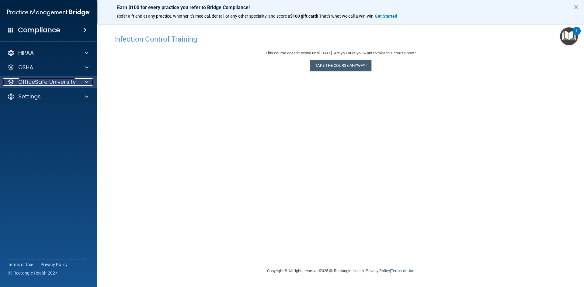
click at [61, 81] on p "OfficeSafe University" at bounding box center [46, 81] width 57 height 7
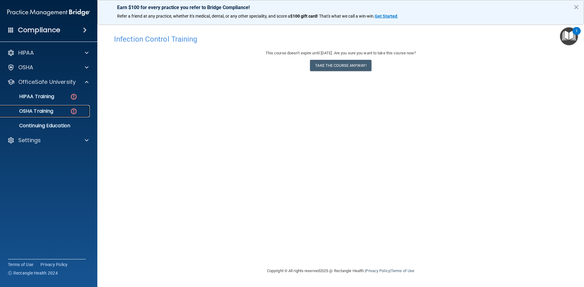
click at [71, 109] on img at bounding box center [74, 112] width 8 height 8
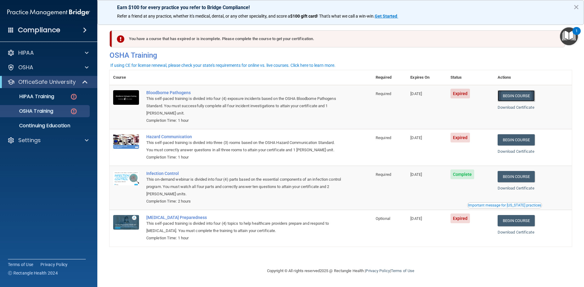
click at [532, 95] on link "Begin Course" at bounding box center [515, 95] width 37 height 11
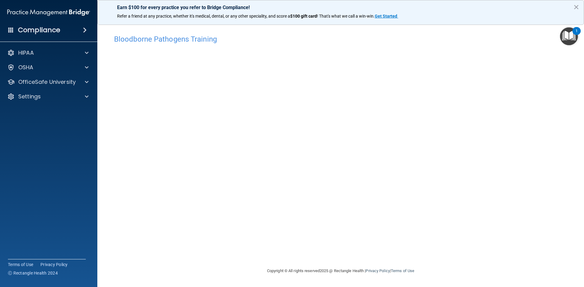
click at [566, 35] on img "Open Resource Center, 1 new notification" at bounding box center [569, 36] width 18 height 18
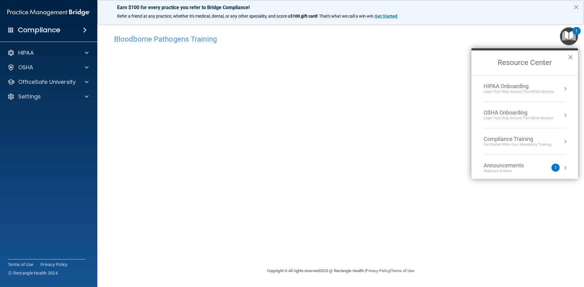
click at [571, 57] on button "×" at bounding box center [570, 57] width 6 height 10
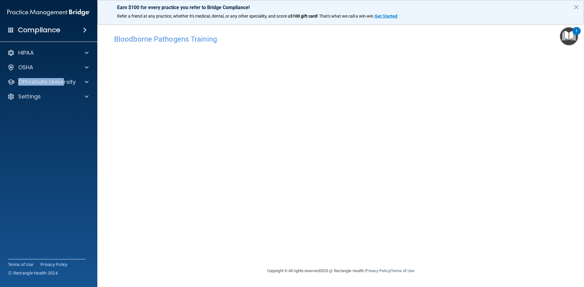
click at [62, 74] on div "HIPAA Documents and Policies Report an Incident Business Associates Emergency P…" at bounding box center [49, 75] width 98 height 63
click at [62, 82] on p "OfficeSafe University" at bounding box center [46, 81] width 57 height 7
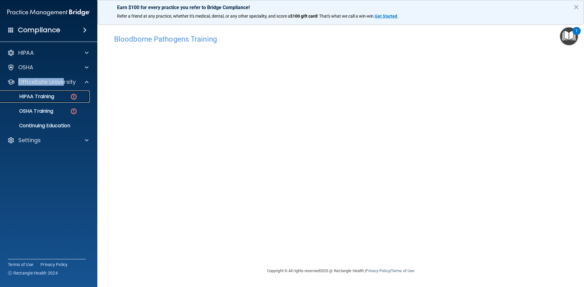
click at [61, 102] on link "HIPAA Training" at bounding box center [42, 97] width 96 height 12
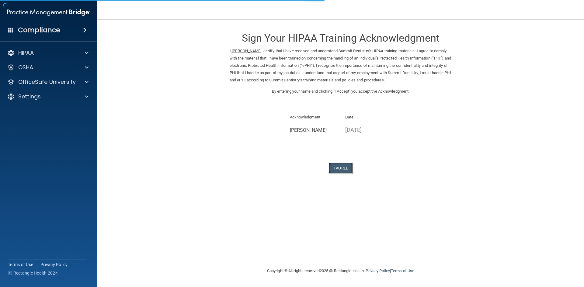
click at [341, 167] on button "I Agree" at bounding box center [340, 168] width 24 height 11
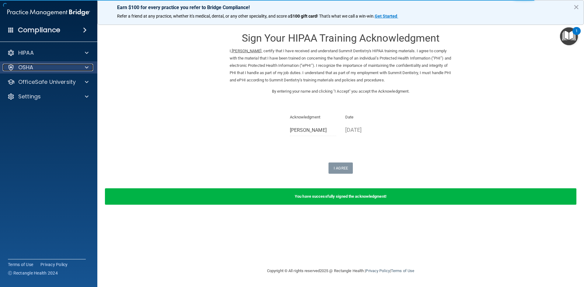
click at [59, 69] on div "OSHA" at bounding box center [40, 67] width 75 height 7
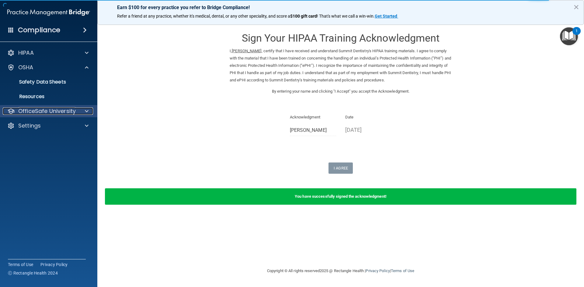
click at [66, 112] on p "OfficeSafe University" at bounding box center [46, 111] width 57 height 7
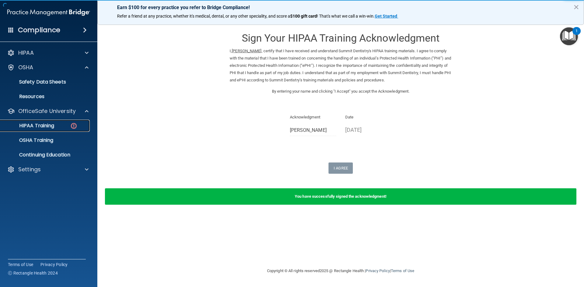
click at [56, 127] on div "HIPAA Training" at bounding box center [45, 126] width 83 height 6
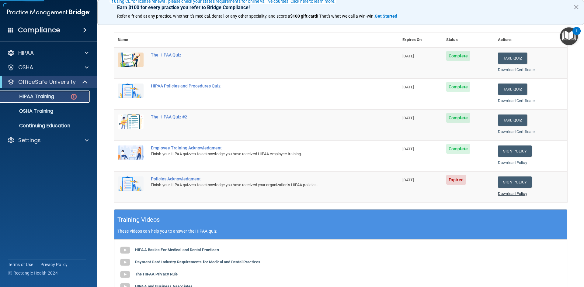
scroll to position [61, 0]
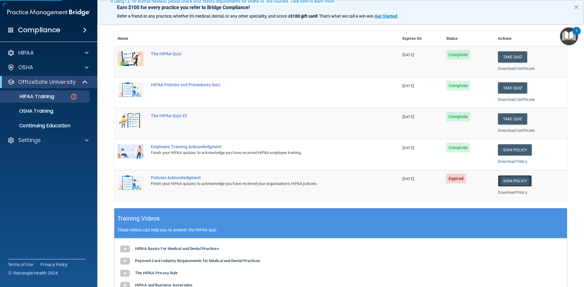
click at [503, 179] on link "Sign Policy" at bounding box center [515, 180] width 34 height 11
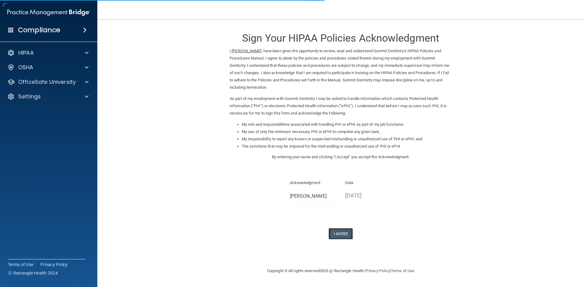
click at [343, 231] on button "I Agree" at bounding box center [340, 233] width 24 height 11
